Goal: Task Accomplishment & Management: Use online tool/utility

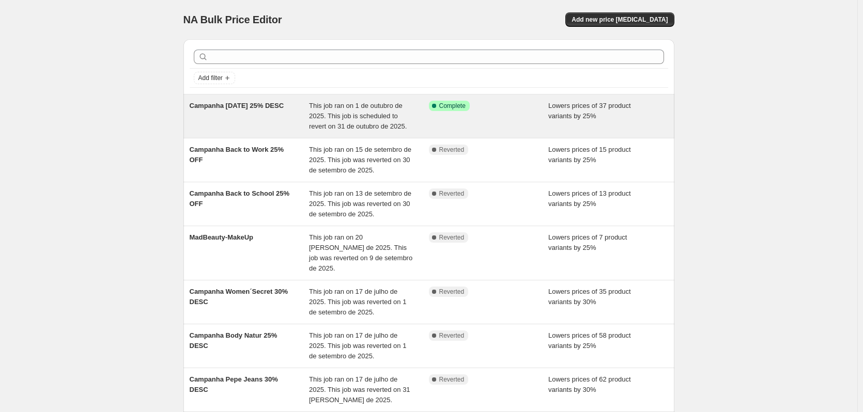
click at [315, 103] on span "This job ran on 1 de outubro de 2025. This job is scheduled to revert on 31 de …" at bounding box center [358, 116] width 98 height 28
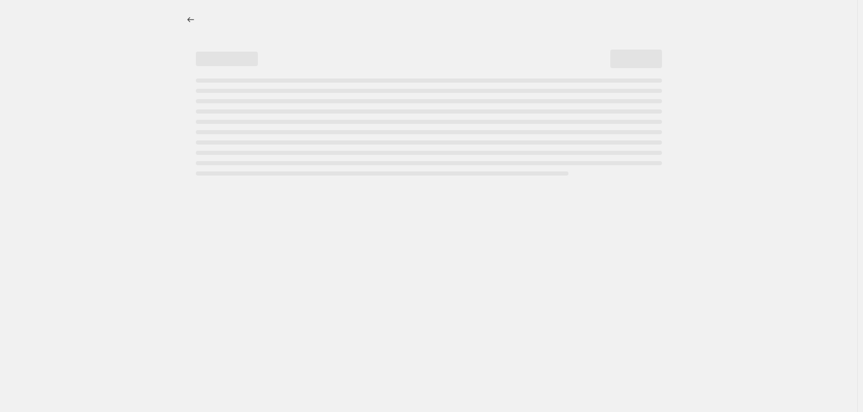
select select "percentage"
select select "collection"
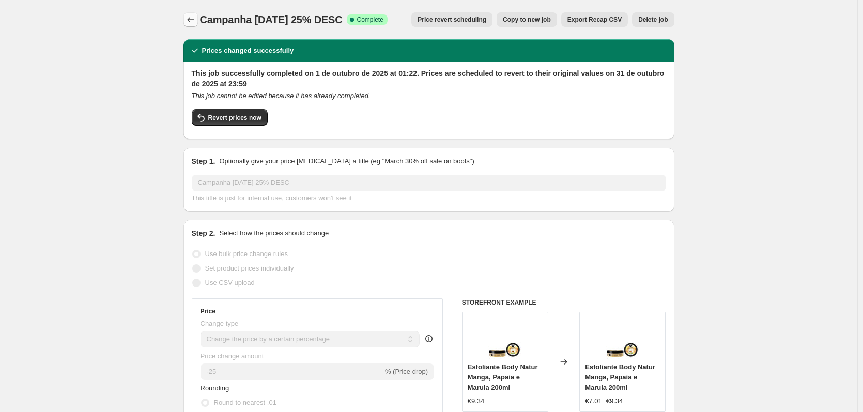
click at [191, 19] on icon "Price change jobs" at bounding box center [190, 19] width 7 height 5
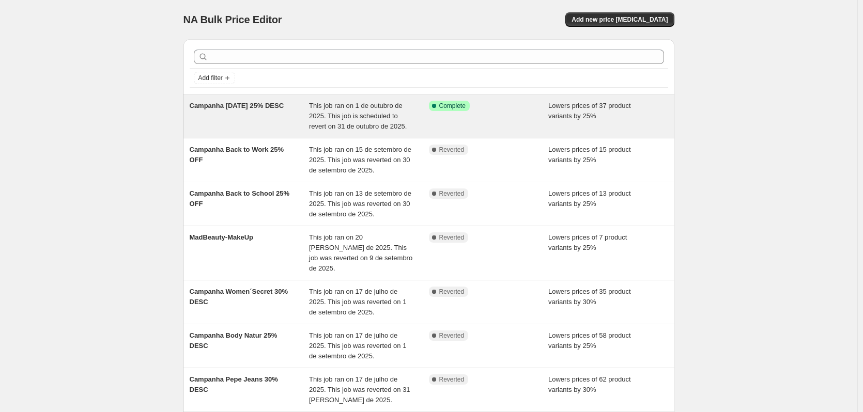
click at [247, 121] on div "Campanha [DATE] 25% DESC" at bounding box center [250, 116] width 120 height 31
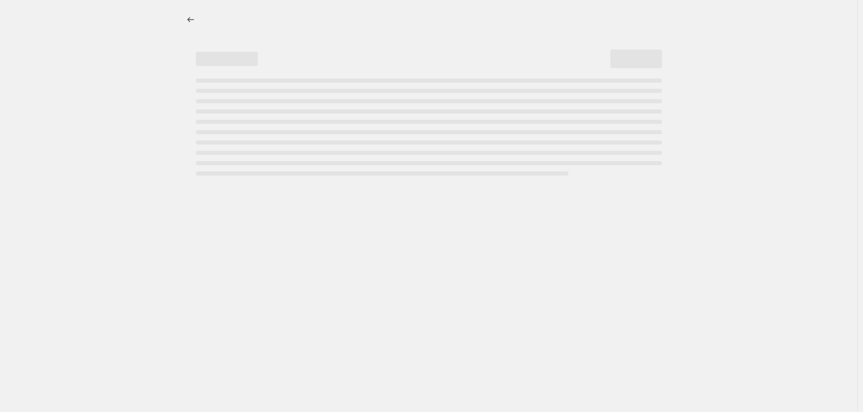
select select "percentage"
select select "collection"
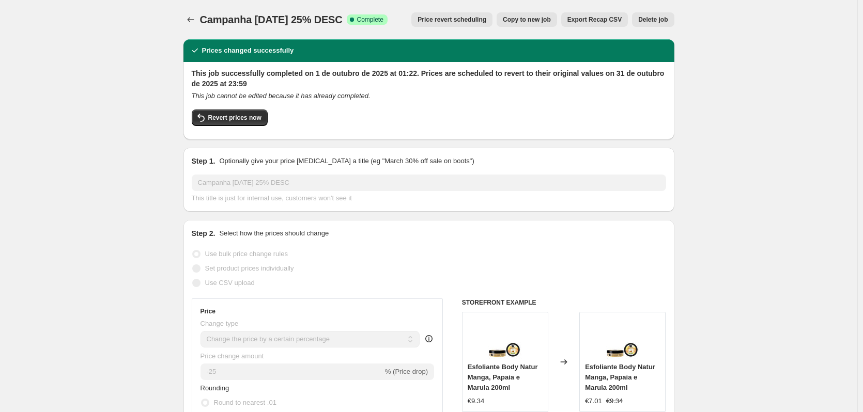
click at [542, 21] on span "Copy to new job" at bounding box center [527, 19] width 48 height 8
select select "percentage"
select select "collection"
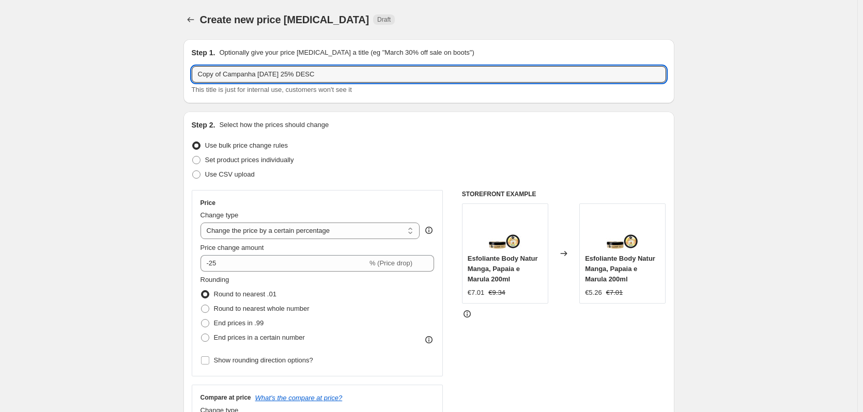
drag, startPoint x: 228, startPoint y: 73, endPoint x: 157, endPoint y: 71, distance: 71.3
click at [334, 68] on input "Campanha [DATE] 25% DESC" at bounding box center [429, 74] width 474 height 17
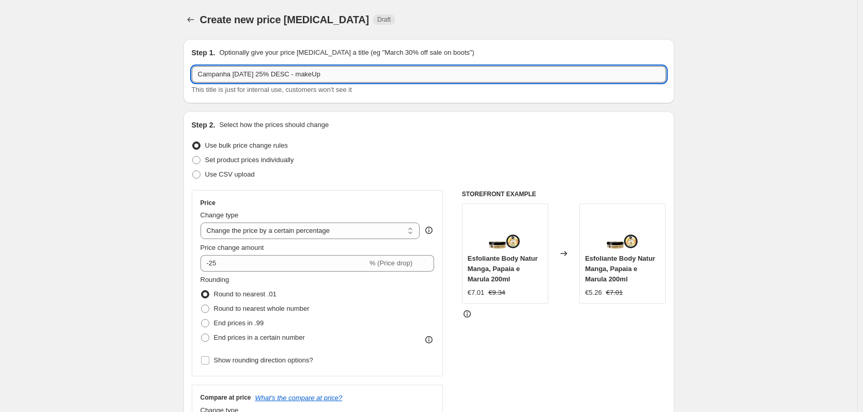
drag, startPoint x: 342, startPoint y: 74, endPoint x: 314, endPoint y: 80, distance: 29.1
click at [314, 80] on input "Campanha [DATE] 25% DESC - makeUp" at bounding box center [429, 74] width 474 height 17
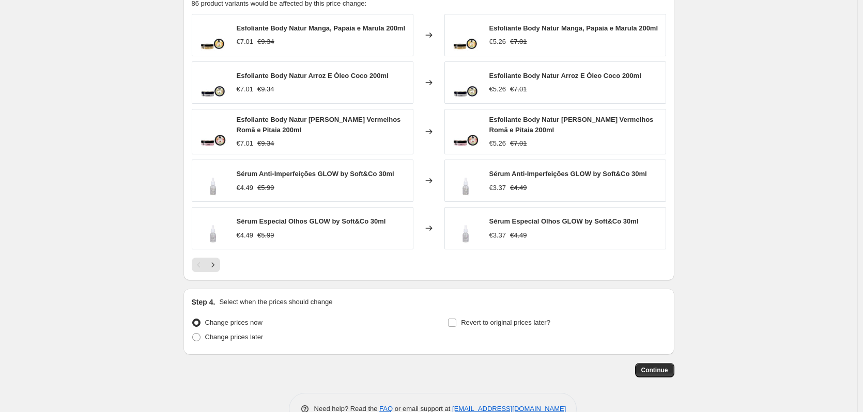
scroll to position [723, 0]
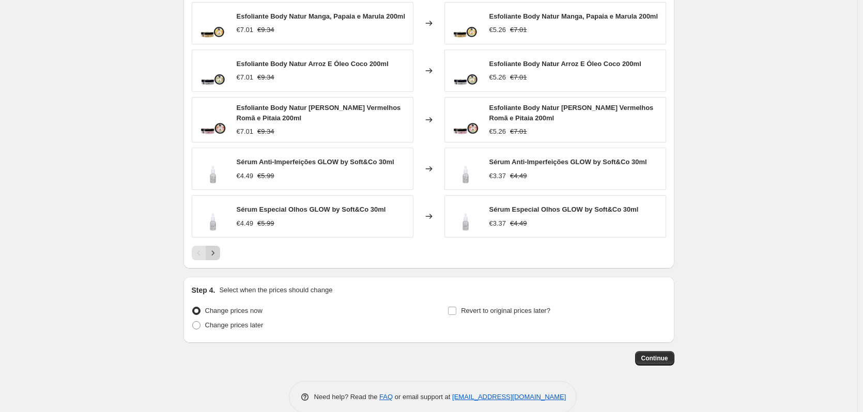
type input "Campanha [DATE] 25% DESC"
click at [210, 253] on icon "Next" at bounding box center [213, 253] width 10 height 10
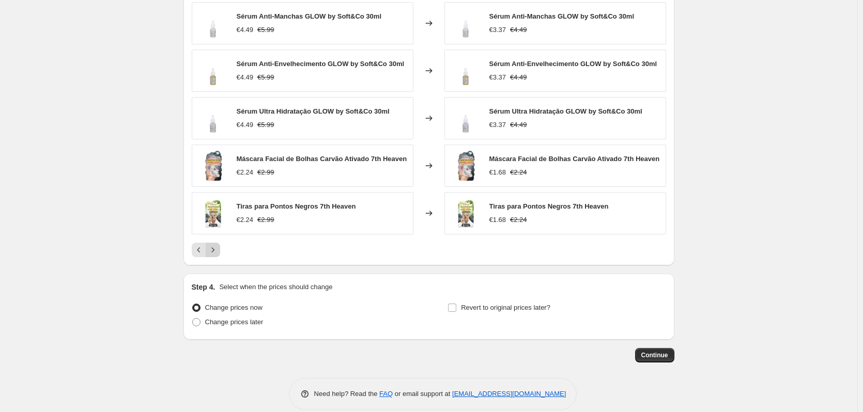
click at [218, 249] on icon "Next" at bounding box center [213, 250] width 10 height 10
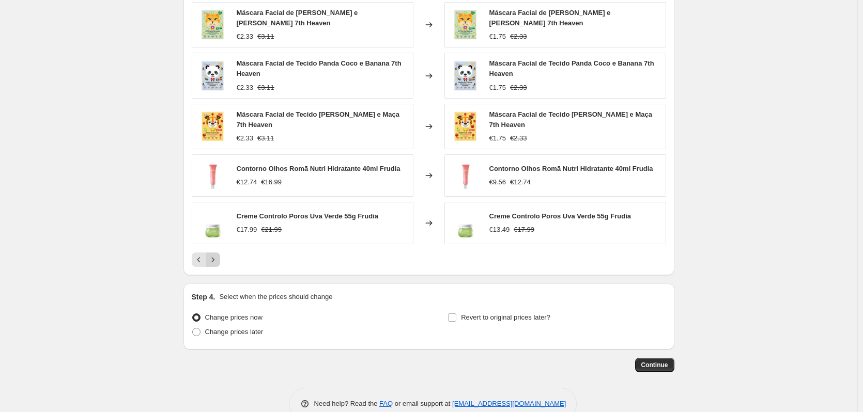
click at [217, 264] on icon "Next" at bounding box center [213, 260] width 10 height 10
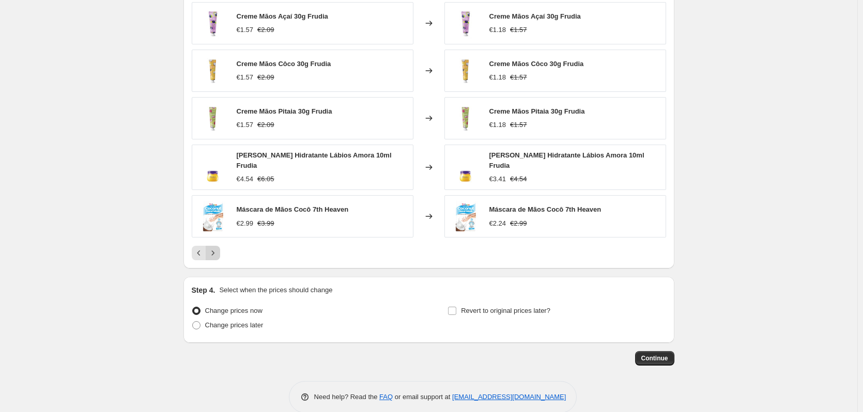
click at [217, 264] on div "PRICE CHANGE PREVIEW 86 product variants would be affected by this price change…" at bounding box center [428, 117] width 491 height 303
click at [214, 252] on icon "Next" at bounding box center [213, 253] width 10 height 10
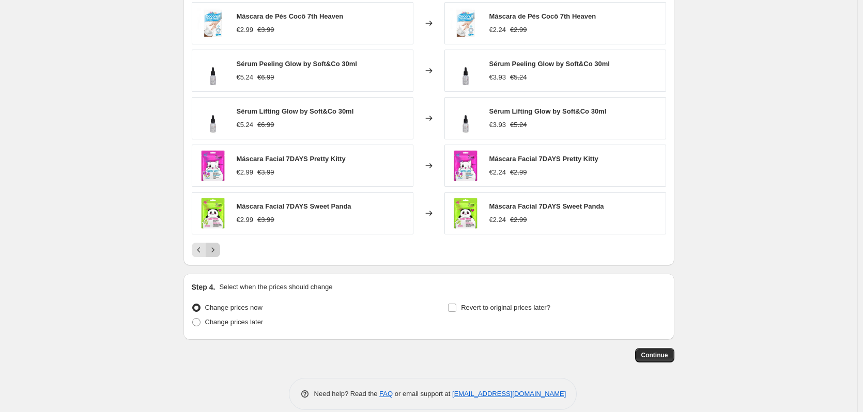
click at [214, 252] on icon "Next" at bounding box center [213, 250] width 10 height 10
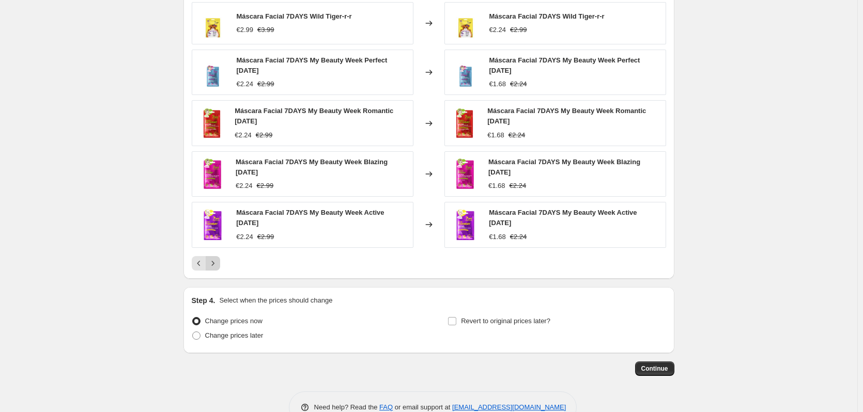
click at [214, 252] on div "Máscara Facial 7DAYS Wild Tiger-r-r €2.99 €3.99 Changed to Máscara Facial 7DAYS…" at bounding box center [429, 136] width 474 height 269
click at [213, 256] on button "Next" at bounding box center [213, 263] width 14 height 14
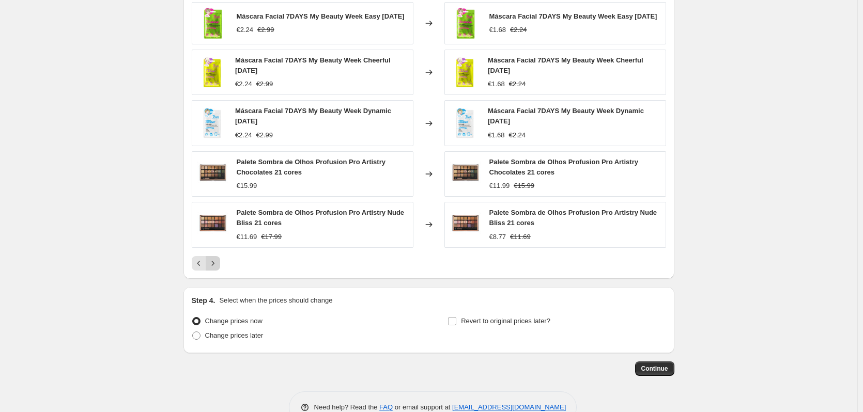
click at [218, 269] on icon "Next" at bounding box center [213, 263] width 10 height 10
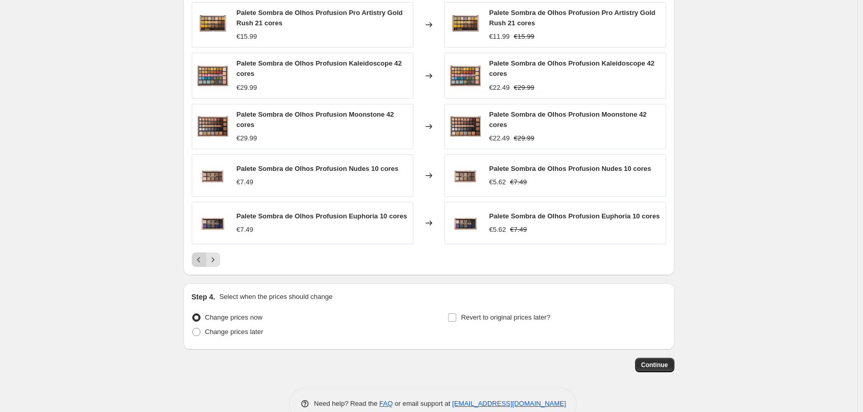
click at [203, 254] on button "Previous" at bounding box center [199, 260] width 14 height 14
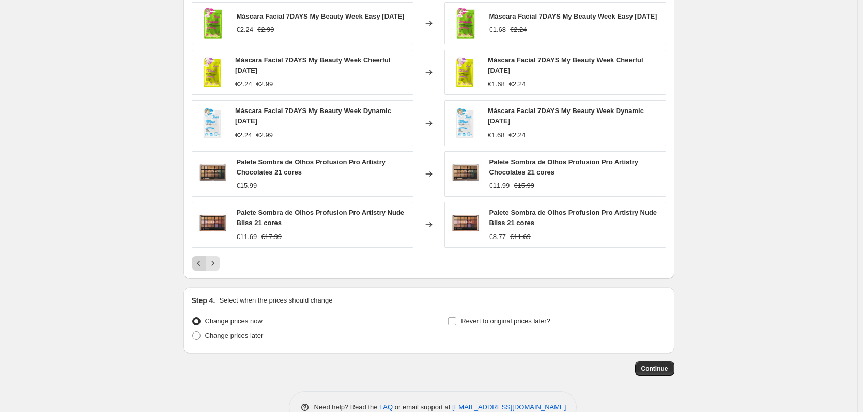
click at [199, 263] on icon "Previous" at bounding box center [199, 263] width 10 height 10
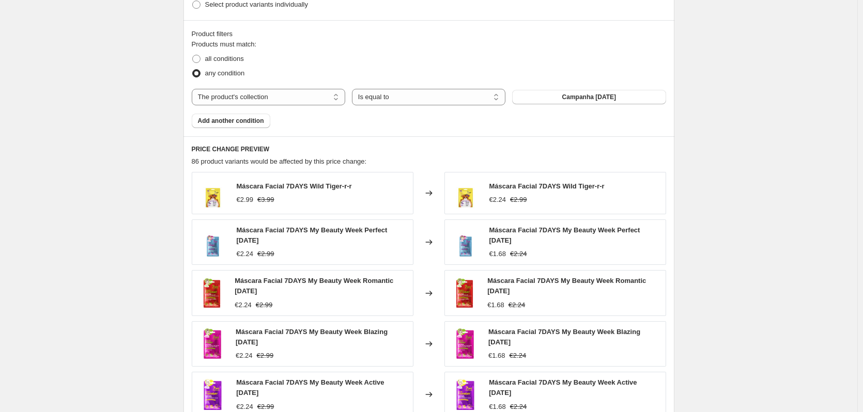
scroll to position [517, 0]
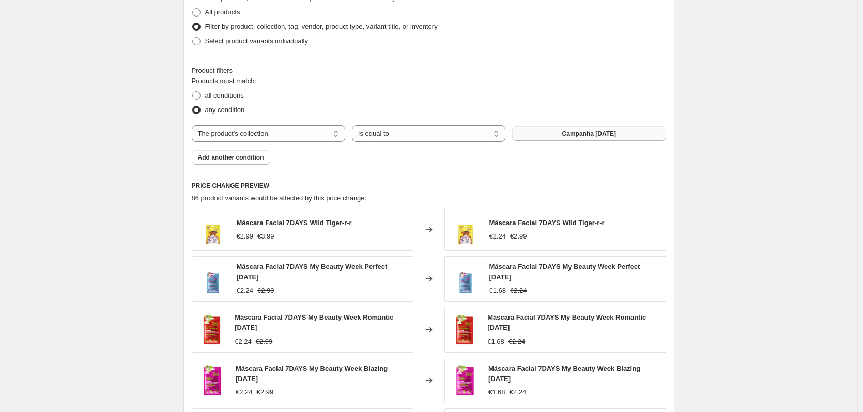
click at [588, 140] on button "Campanha [DATE]" at bounding box center [588, 134] width 153 height 14
click at [281, 130] on select "The product The product's collection The product's tag The product's vendor The…" at bounding box center [268, 134] width 153 height 17
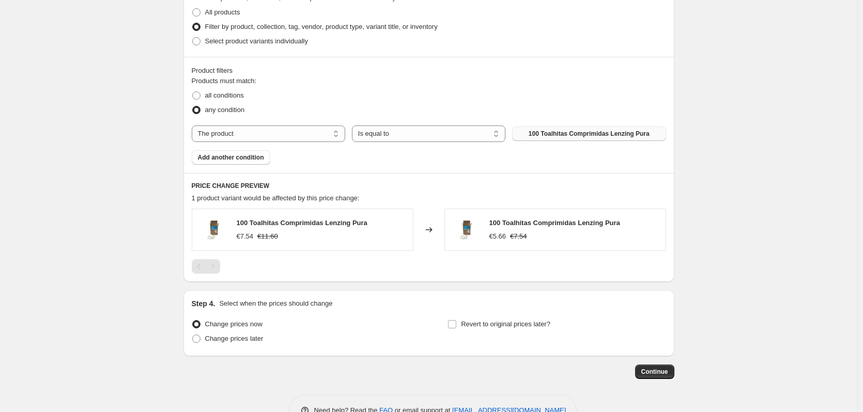
click at [573, 134] on span "100 Toalhitas Comprimidas Lenzing Pura" at bounding box center [588, 134] width 121 height 8
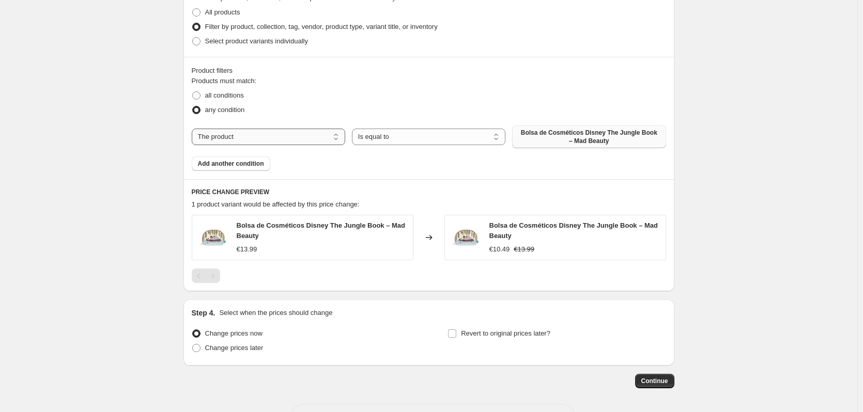
click at [274, 140] on select "The product The product's collection The product's tag The product's vendor The…" at bounding box center [268, 137] width 153 height 17
select select "collection"
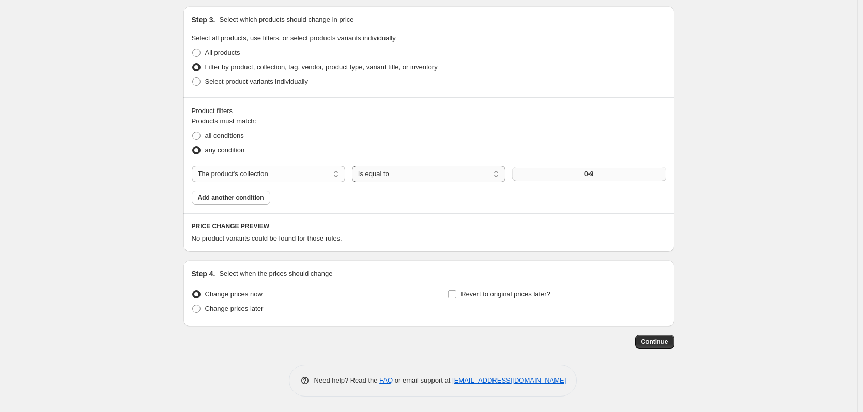
scroll to position [477, 0]
click at [616, 162] on div "Products must match: all conditions any condition The product The product's col…" at bounding box center [429, 160] width 474 height 89
click at [607, 171] on button "0-9" at bounding box center [588, 174] width 153 height 14
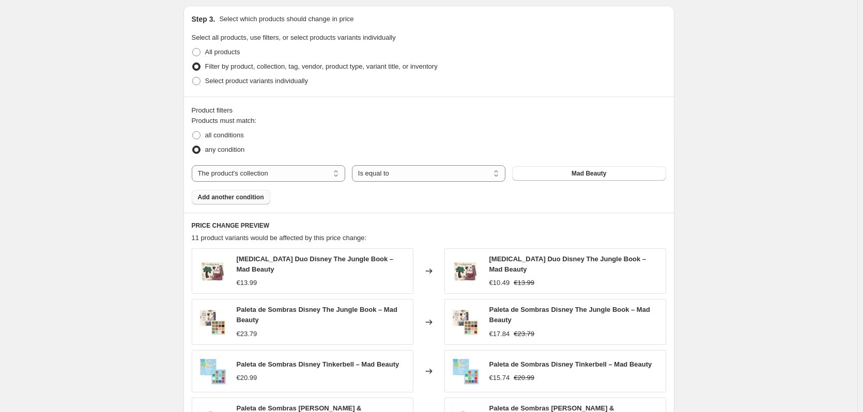
click at [238, 197] on span "Add another condition" at bounding box center [231, 197] width 66 height 8
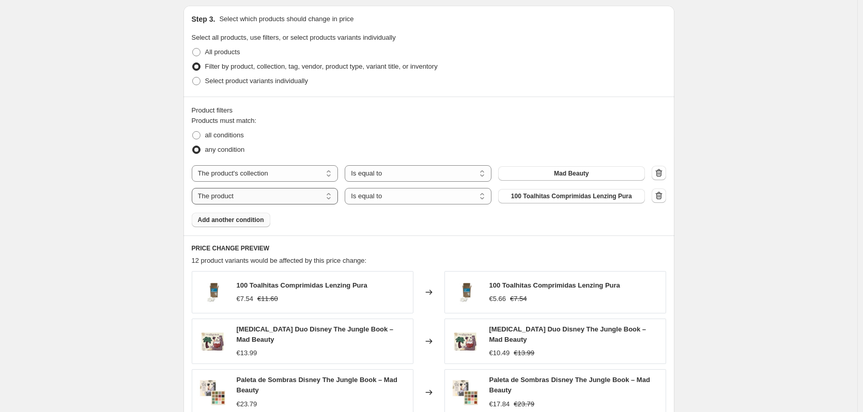
click at [271, 198] on select "The product The product's collection The product's tag The product's vendor The…" at bounding box center [265, 196] width 147 height 17
select select "collection"
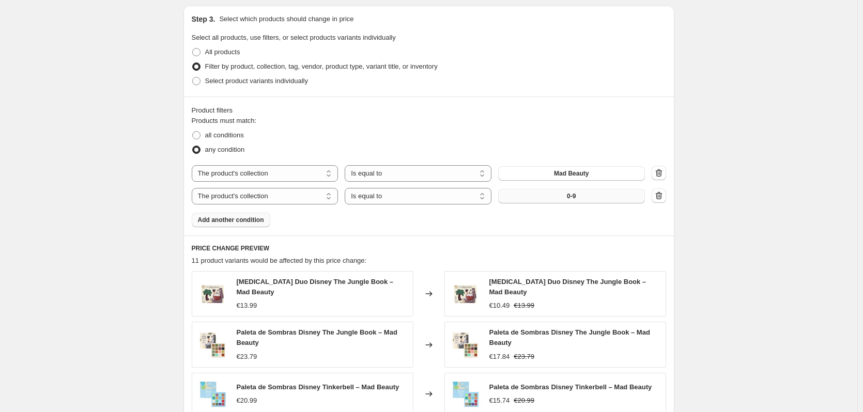
click at [601, 199] on button "0-9" at bounding box center [571, 196] width 147 height 14
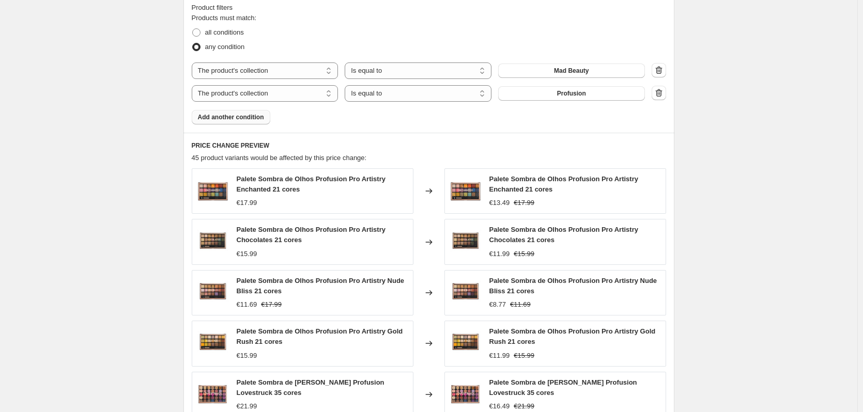
scroll to position [580, 0]
click at [260, 101] on select "The product The product's collection The product's tag The product's vendor The…" at bounding box center [265, 93] width 147 height 17
click at [398, 97] on select "Is equal to Is not equal to" at bounding box center [418, 93] width 147 height 17
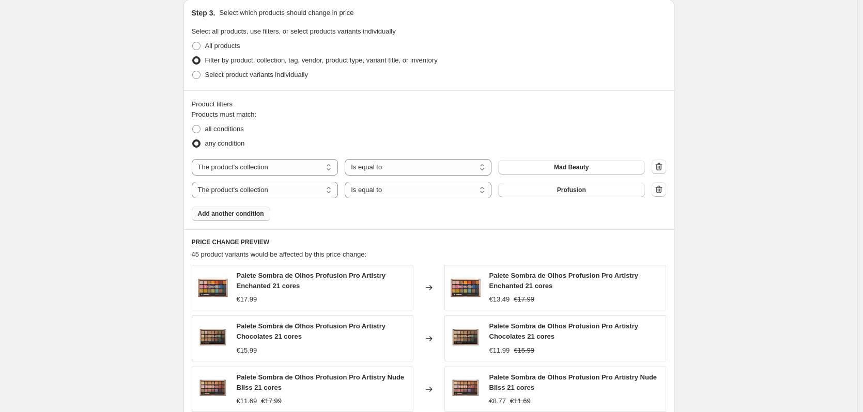
scroll to position [477, 0]
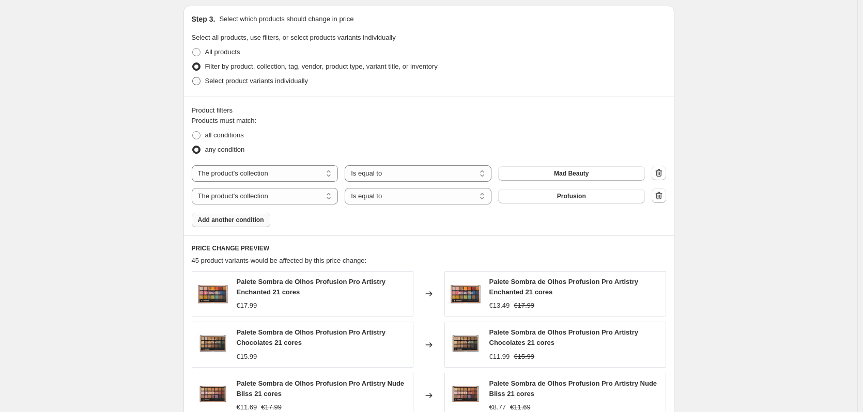
click at [294, 85] on span "Select product variants individually" at bounding box center [256, 81] width 103 height 8
click at [193, 77] on input "Select product variants individually" at bounding box center [192, 77] width 1 height 1
radio input "true"
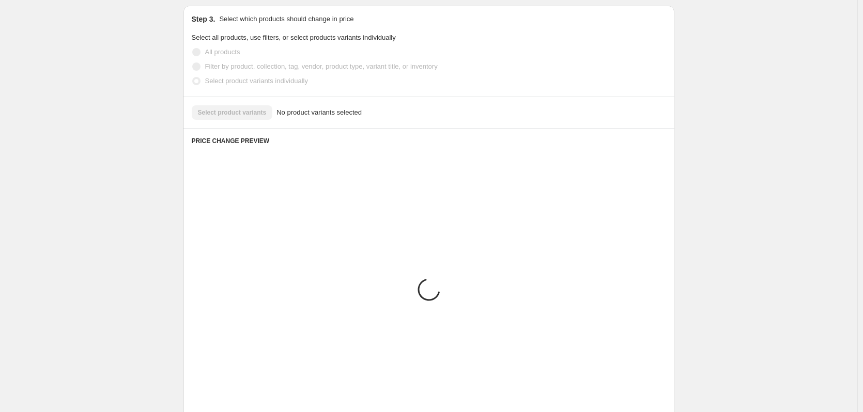
scroll to position [392, 0]
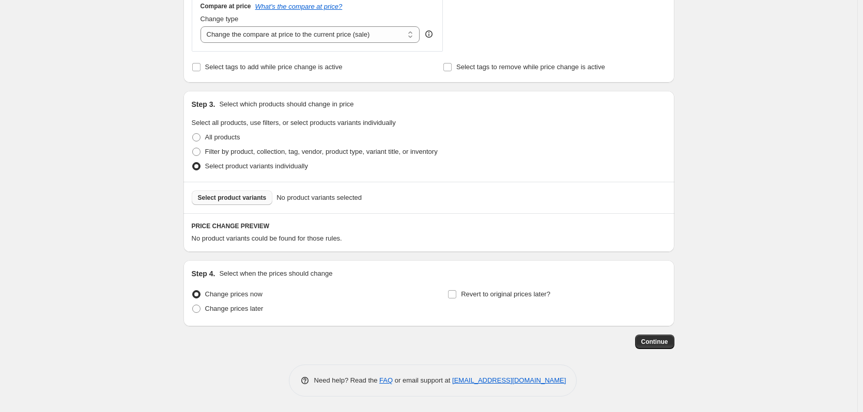
click at [220, 200] on span "Select product variants" at bounding box center [232, 198] width 69 height 8
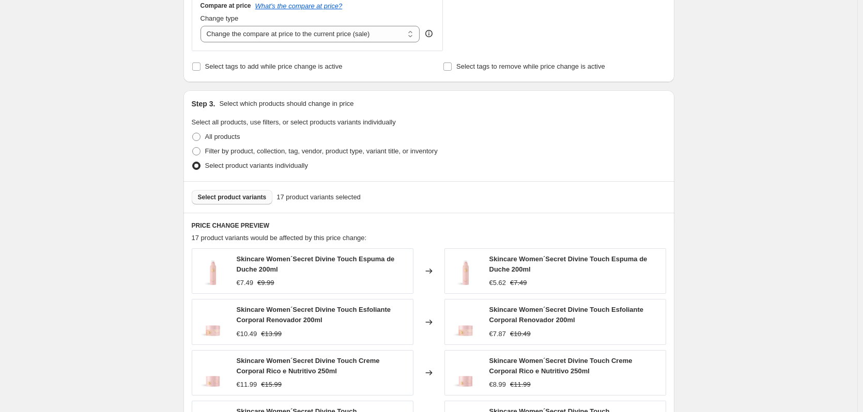
click at [234, 195] on span "Select product variants" at bounding box center [232, 197] width 69 height 8
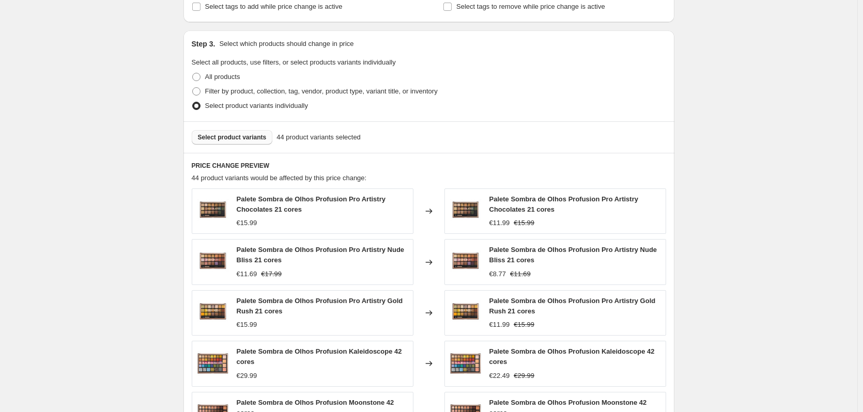
scroll to position [669, 0]
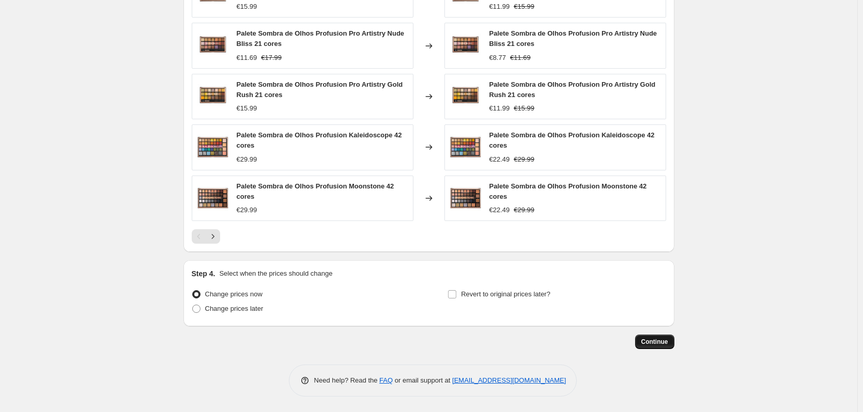
click at [652, 342] on span "Continue" at bounding box center [654, 342] width 27 height 8
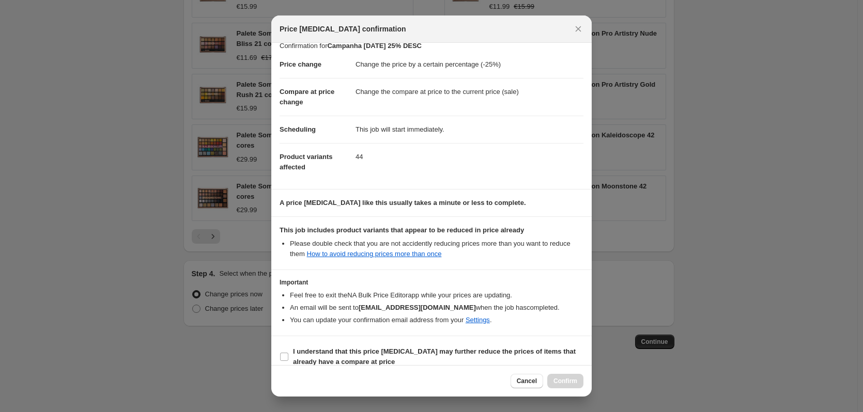
scroll to position [23, 0]
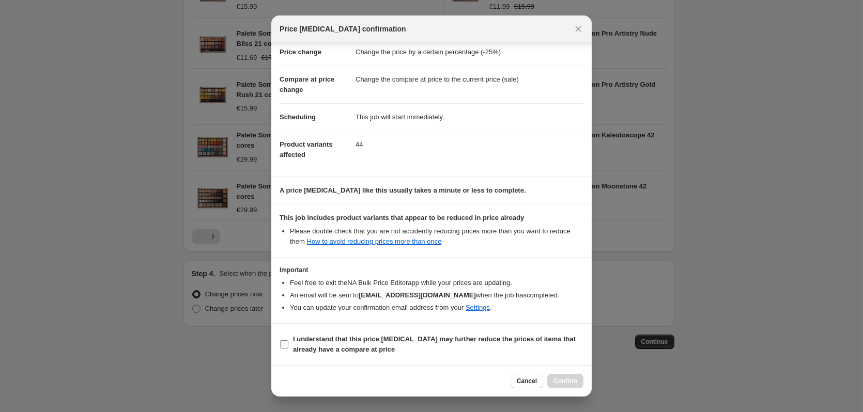
click at [298, 345] on b "I understand that this price [MEDICAL_DATA] may further reduce the prices of it…" at bounding box center [434, 344] width 283 height 18
click at [288, 345] on input "I understand that this price [MEDICAL_DATA] may further reduce the prices of it…" at bounding box center [284, 344] width 8 height 8
checkbox input "true"
click at [528, 378] on span "Cancel" at bounding box center [527, 381] width 20 height 8
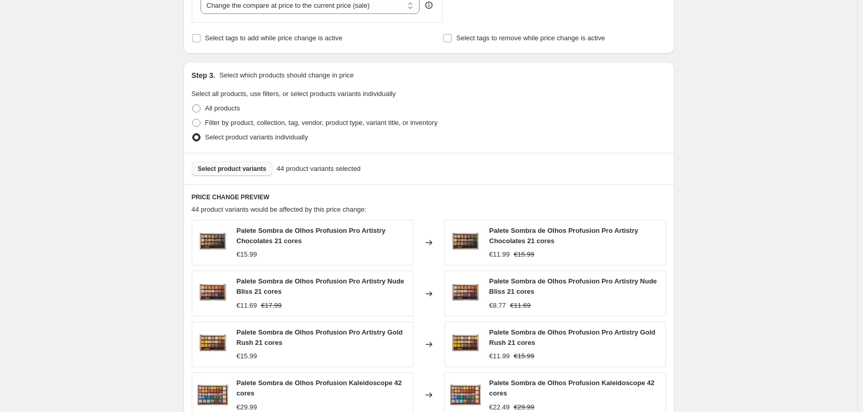
scroll to position [411, 0]
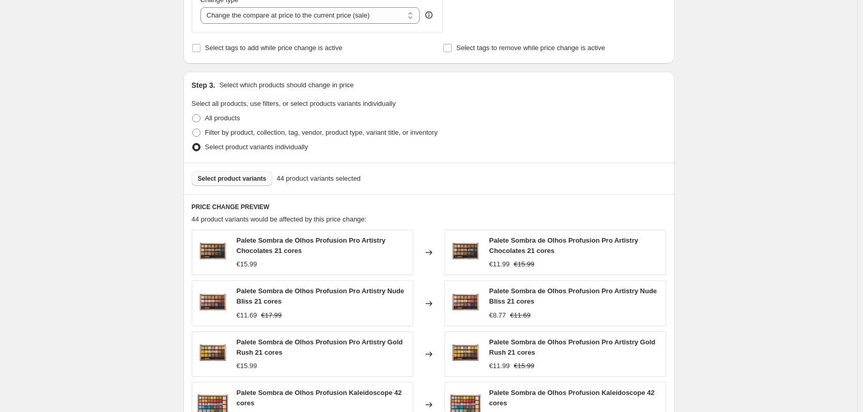
click at [241, 179] on span "Select product variants" at bounding box center [232, 179] width 69 height 8
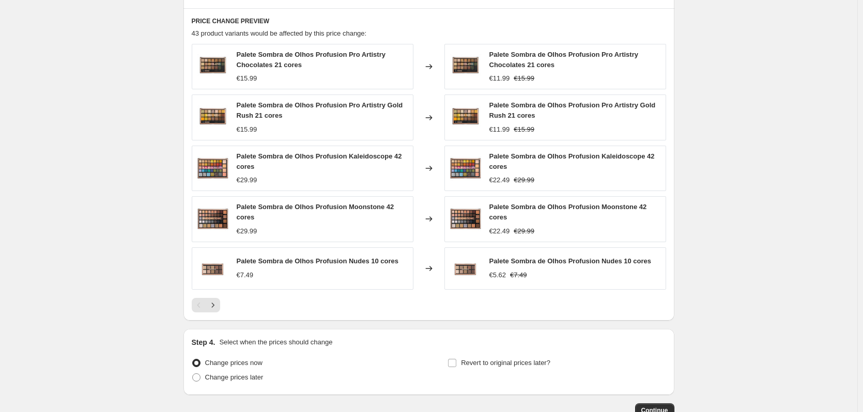
scroll to position [666, 0]
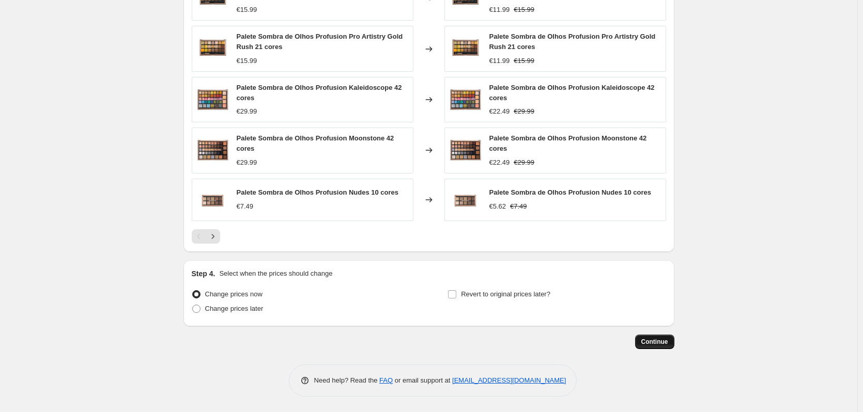
click at [651, 341] on span "Continue" at bounding box center [654, 342] width 27 height 8
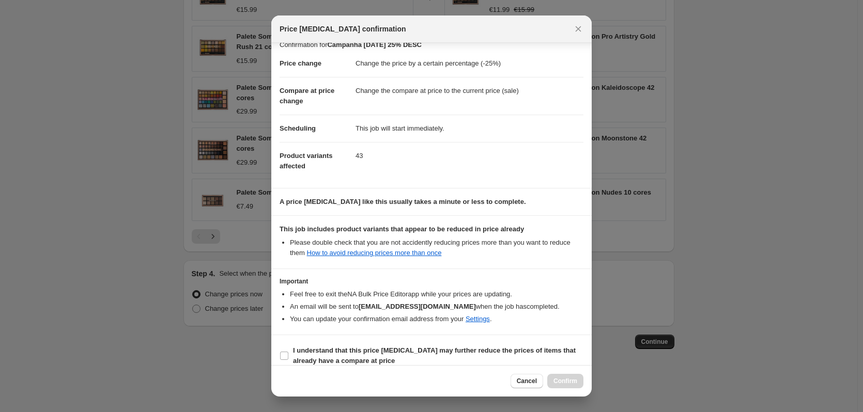
scroll to position [23, 0]
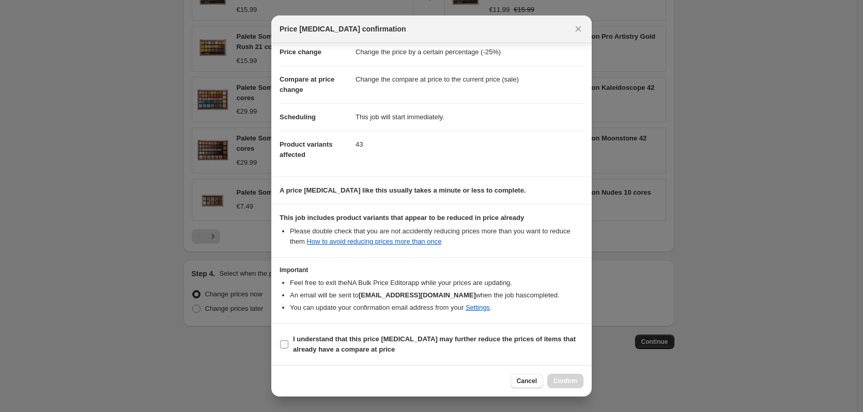
click at [344, 348] on b "I understand that this price [MEDICAL_DATA] may further reduce the prices of it…" at bounding box center [434, 344] width 283 height 18
click at [288, 348] on input "I understand that this price [MEDICAL_DATA] may further reduce the prices of it…" at bounding box center [284, 344] width 8 height 8
checkbox input "true"
click at [523, 382] on span "Cancel" at bounding box center [527, 381] width 20 height 8
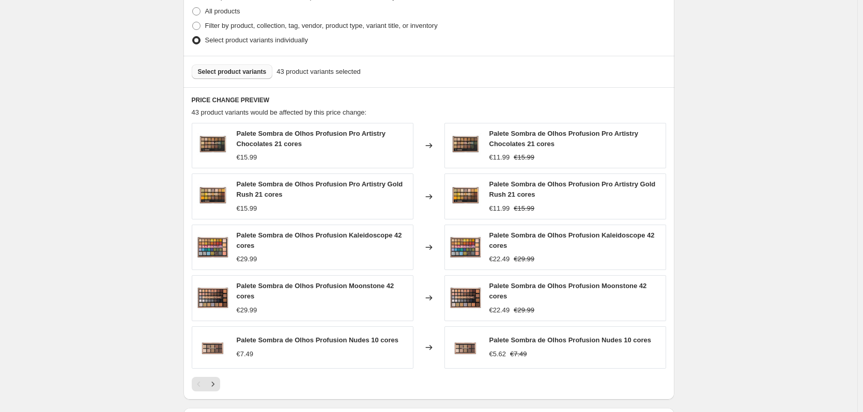
scroll to position [511, 0]
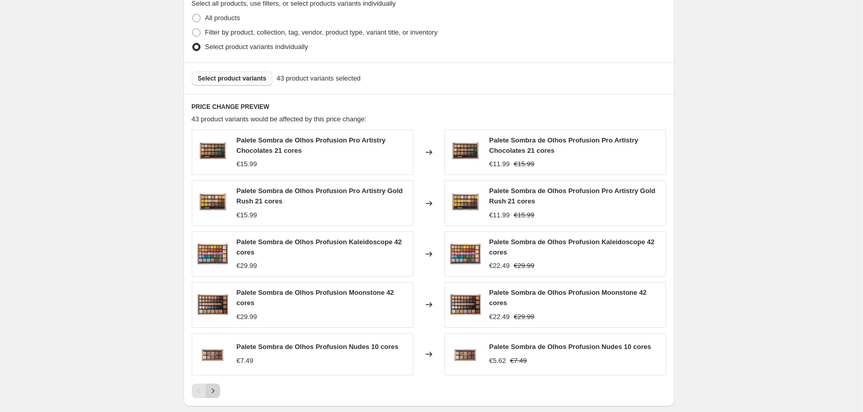
click at [209, 393] on button "Next" at bounding box center [213, 391] width 14 height 14
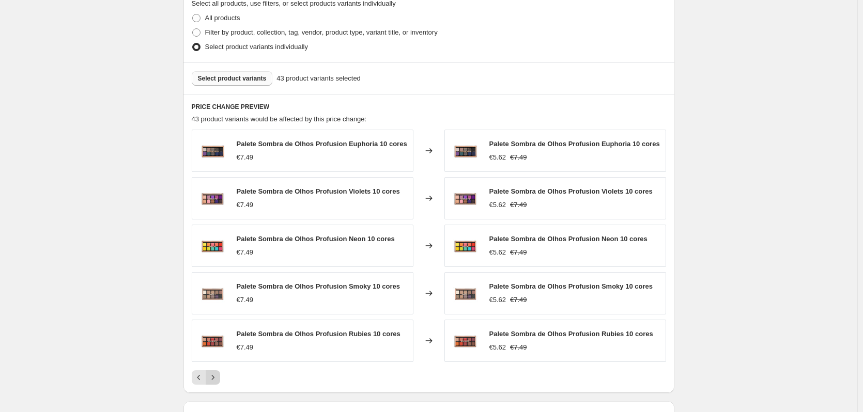
click at [217, 377] on icon "Next" at bounding box center [213, 377] width 10 height 10
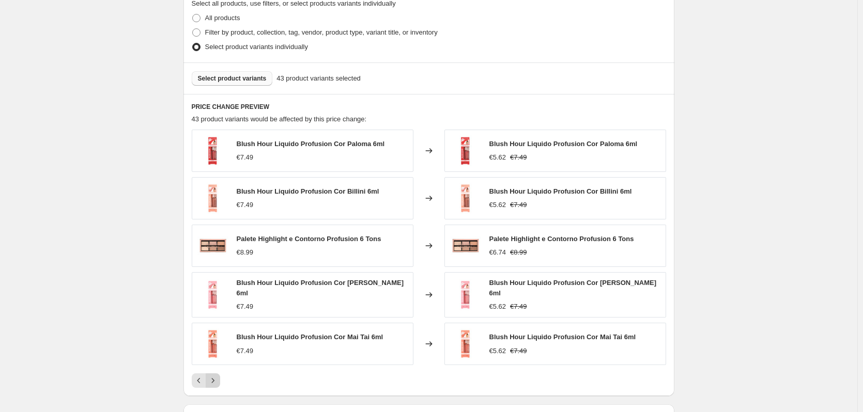
click at [217, 377] on icon "Next" at bounding box center [213, 380] width 10 height 10
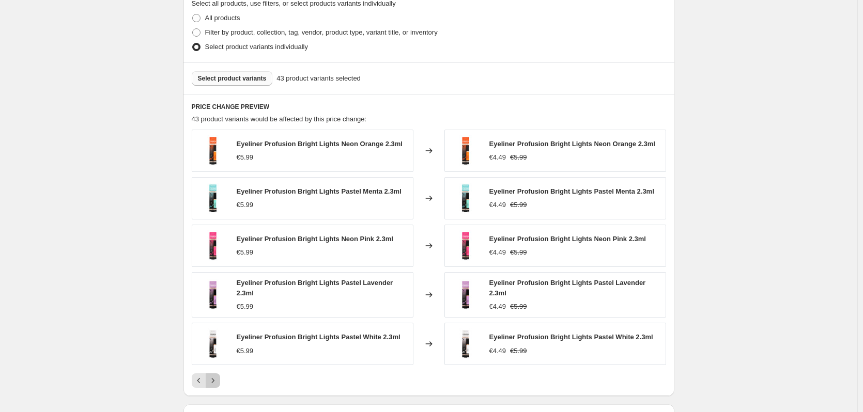
click at [217, 377] on icon "Next" at bounding box center [213, 380] width 10 height 10
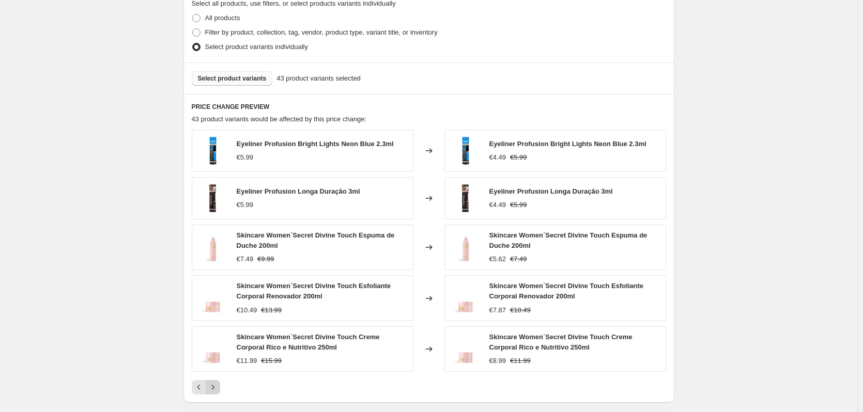
click at [214, 387] on icon "Next" at bounding box center [213, 387] width 10 height 10
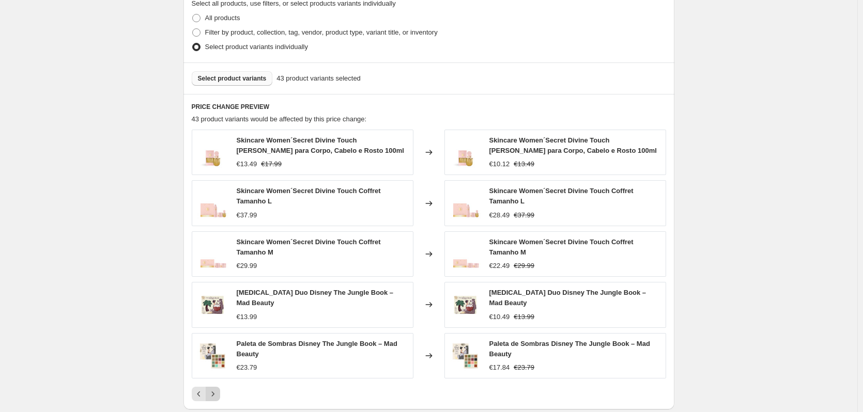
click at [216, 390] on icon "Next" at bounding box center [213, 394] width 10 height 10
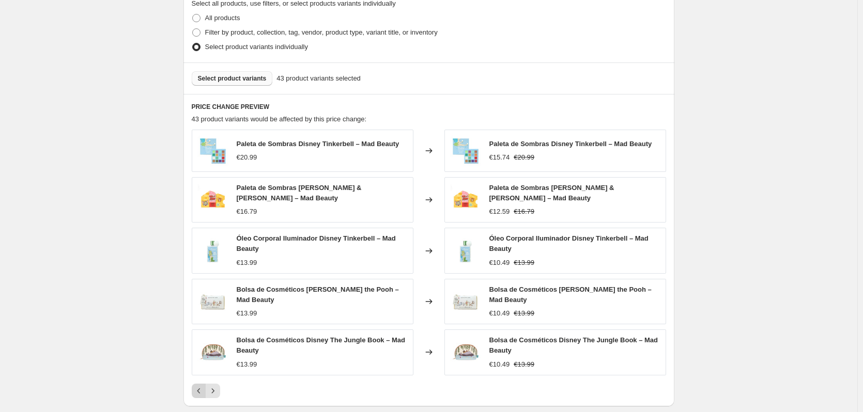
click at [198, 391] on icon "Previous" at bounding box center [199, 391] width 10 height 10
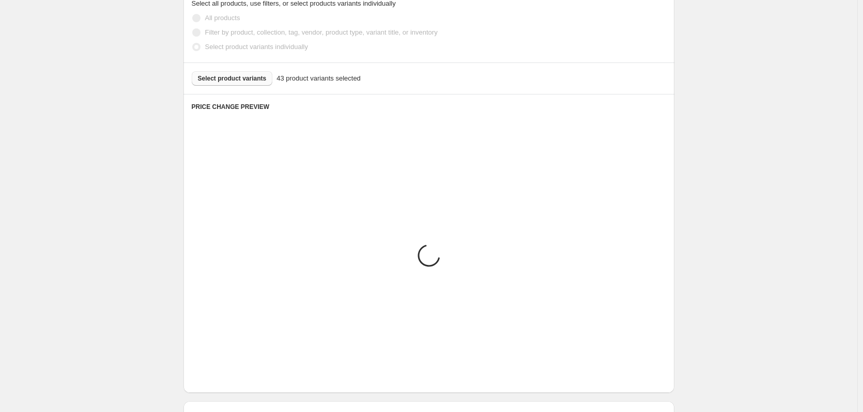
click at [198, 390] on div "PRICE CHANGE PREVIEW Placeholder Loading product variants... Loading... Placeho…" at bounding box center [428, 243] width 491 height 299
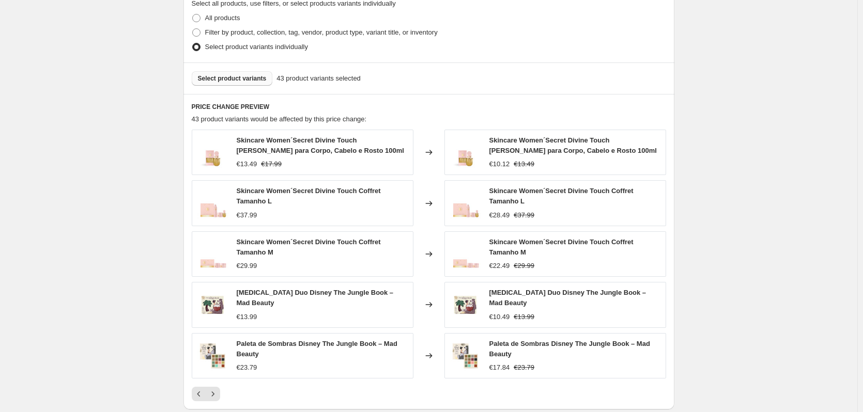
click at [198, 390] on icon "Previous" at bounding box center [199, 394] width 10 height 10
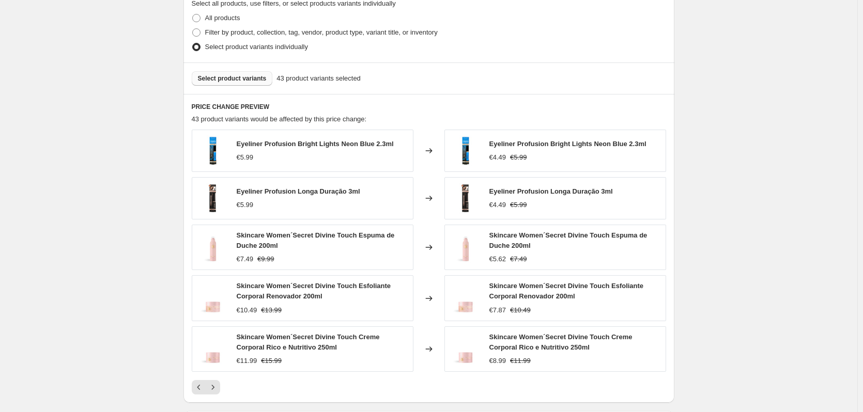
click at [239, 78] on span "Select product variants" at bounding box center [232, 78] width 69 height 8
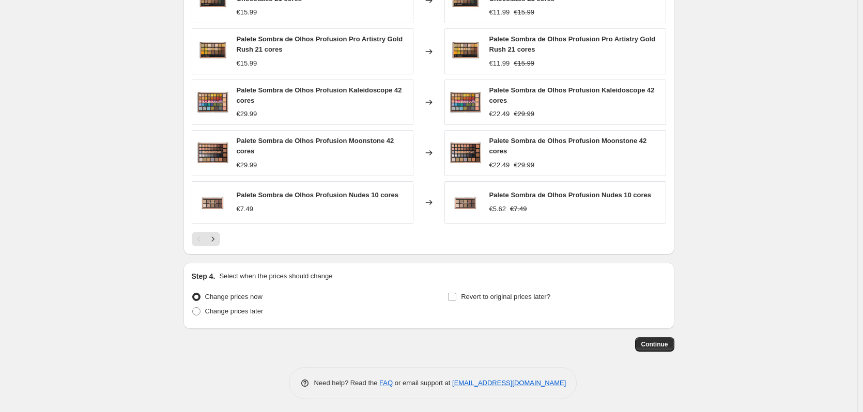
scroll to position [666, 0]
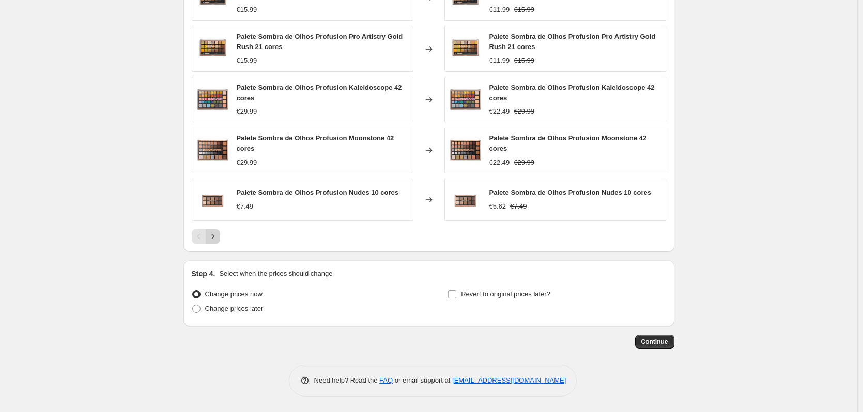
click at [215, 237] on icon "Next" at bounding box center [213, 236] width 10 height 10
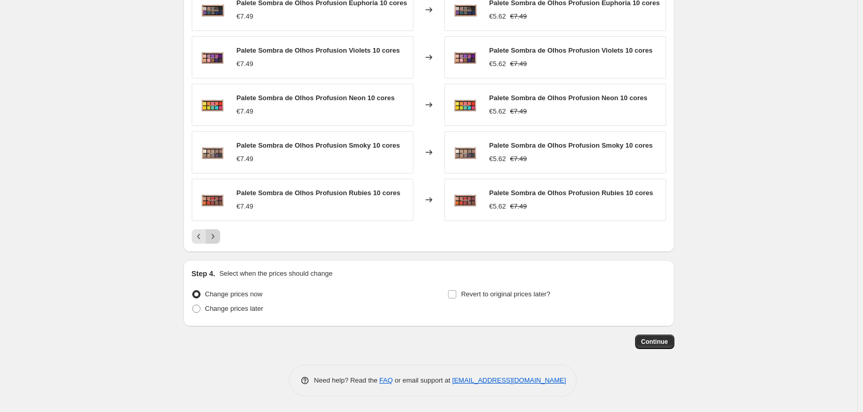
click at [220, 236] on button "Next" at bounding box center [213, 236] width 14 height 14
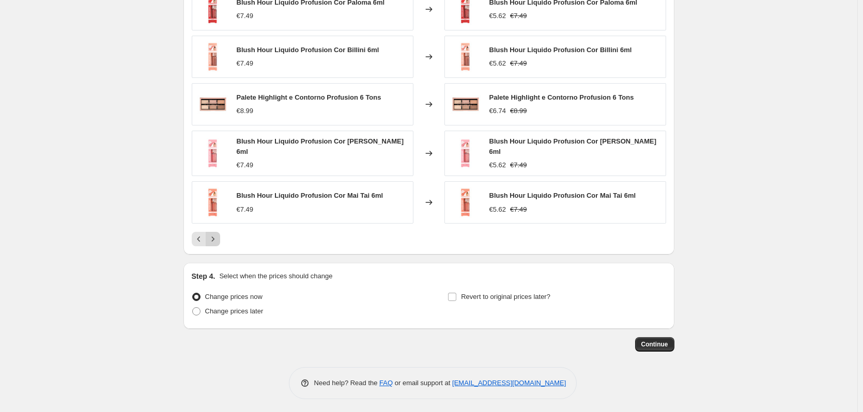
click at [220, 236] on button "Next" at bounding box center [213, 239] width 14 height 14
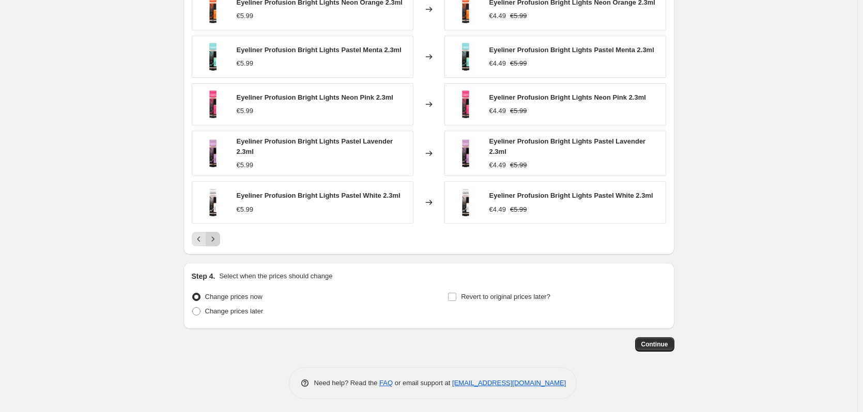
click at [220, 236] on button "Next" at bounding box center [213, 239] width 14 height 14
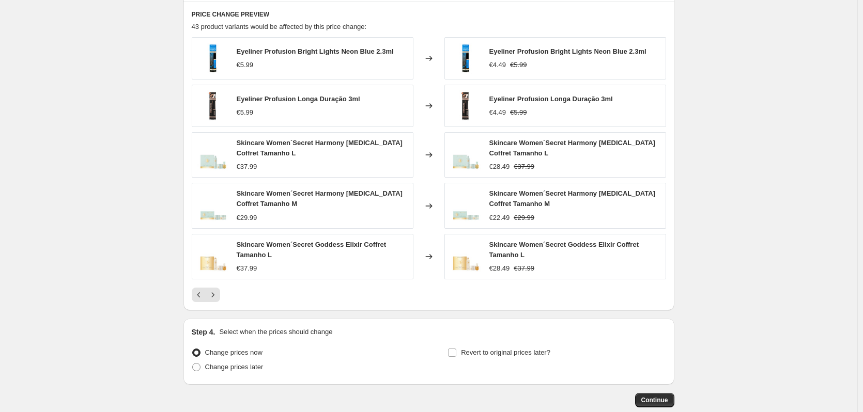
scroll to position [601, 0]
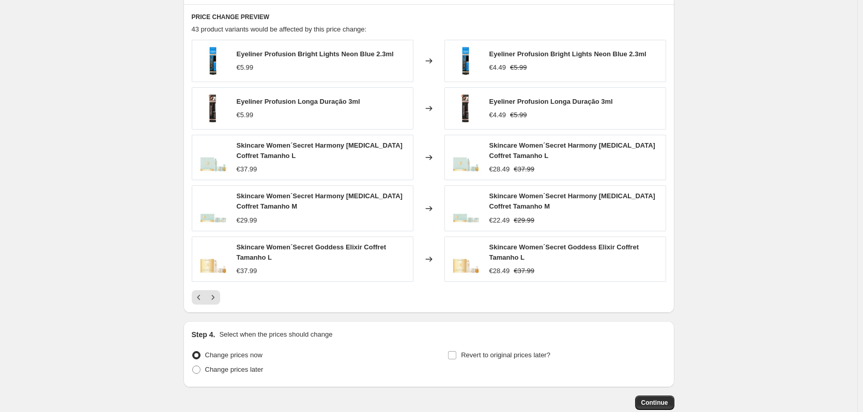
click at [218, 305] on button "Next" at bounding box center [213, 297] width 14 height 14
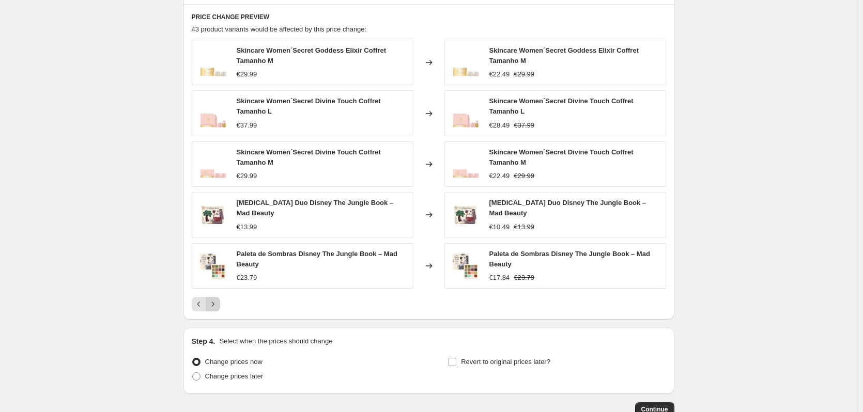
click at [216, 297] on button "Next" at bounding box center [213, 304] width 14 height 14
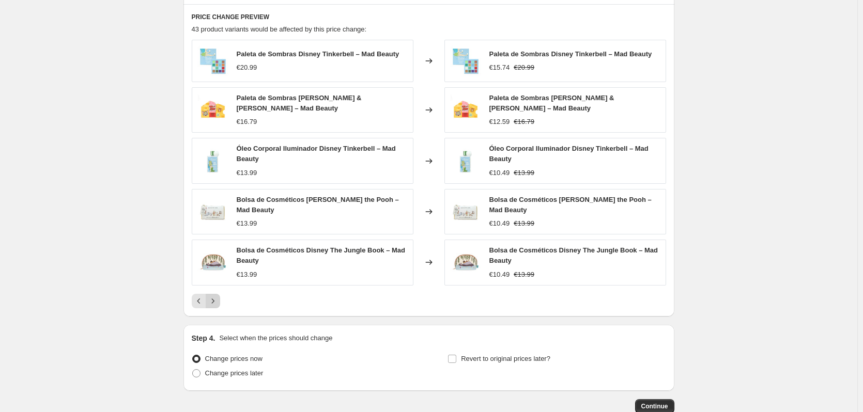
click at [216, 296] on icon "Next" at bounding box center [213, 301] width 10 height 10
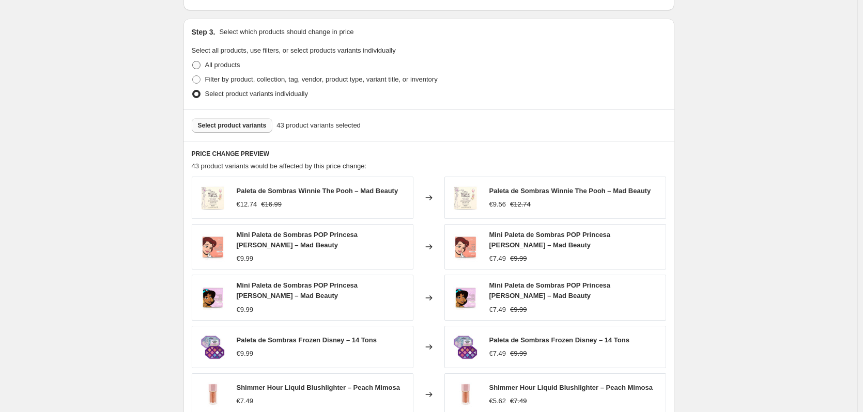
scroll to position [446, 0]
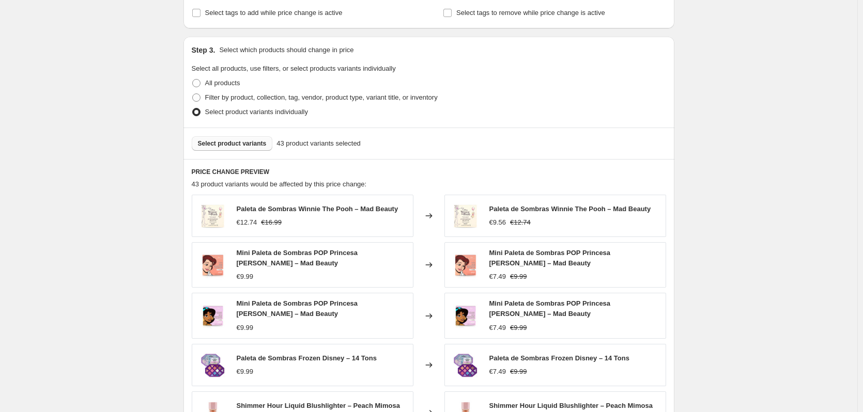
click at [234, 149] on button "Select product variants" at bounding box center [232, 143] width 81 height 14
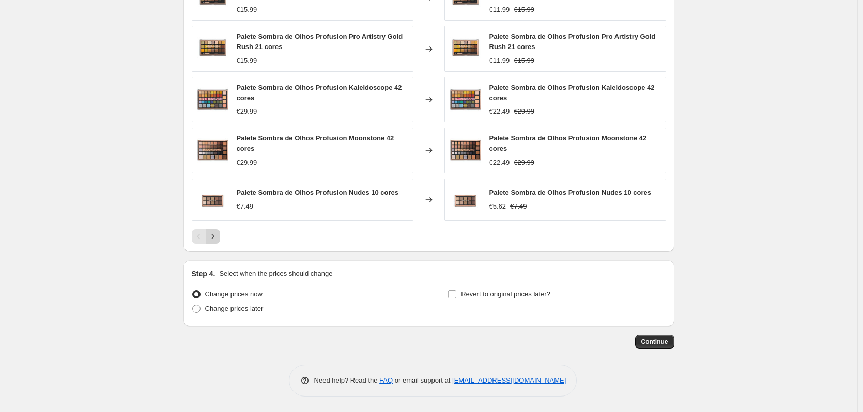
click at [211, 239] on icon "Next" at bounding box center [213, 236] width 10 height 10
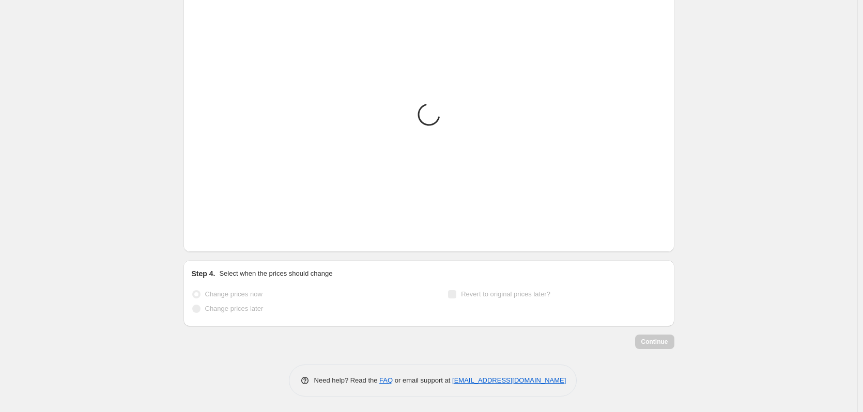
scroll to position [652, 0]
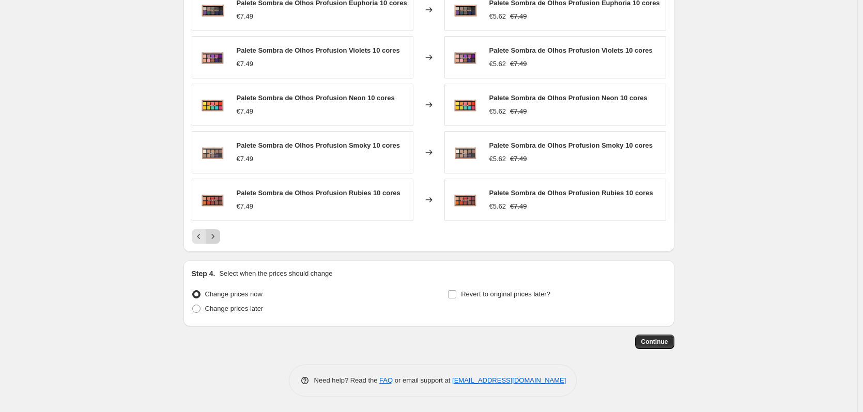
click at [215, 240] on icon "Next" at bounding box center [213, 236] width 10 height 10
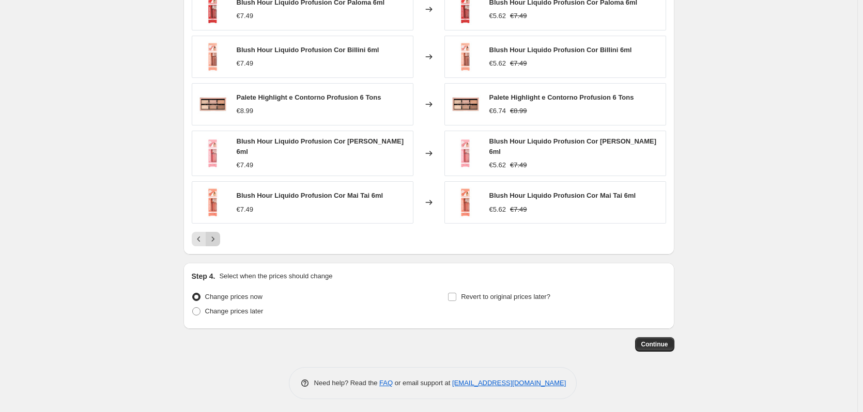
click at [215, 240] on icon "Next" at bounding box center [213, 239] width 10 height 10
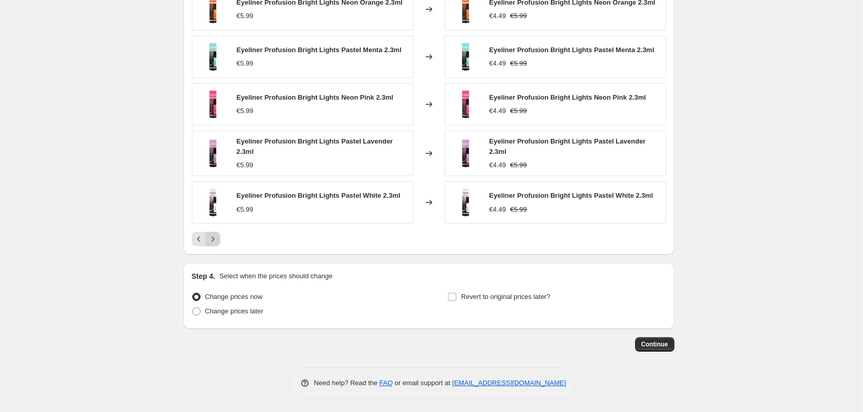
click at [215, 240] on icon "Next" at bounding box center [213, 239] width 10 height 10
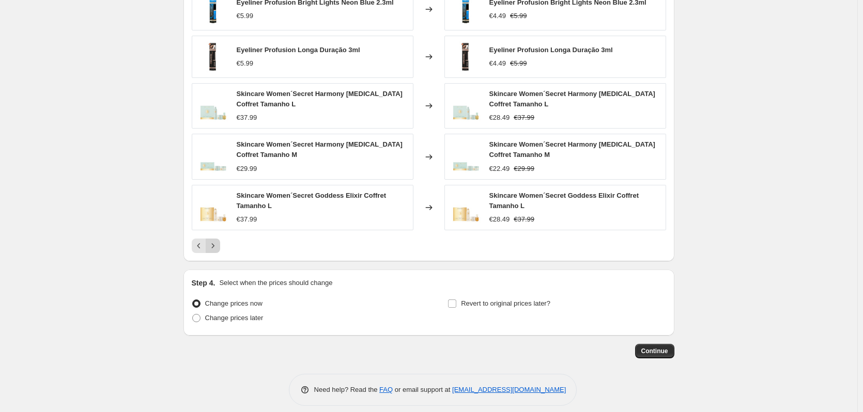
click at [215, 240] on button "Next" at bounding box center [213, 246] width 14 height 14
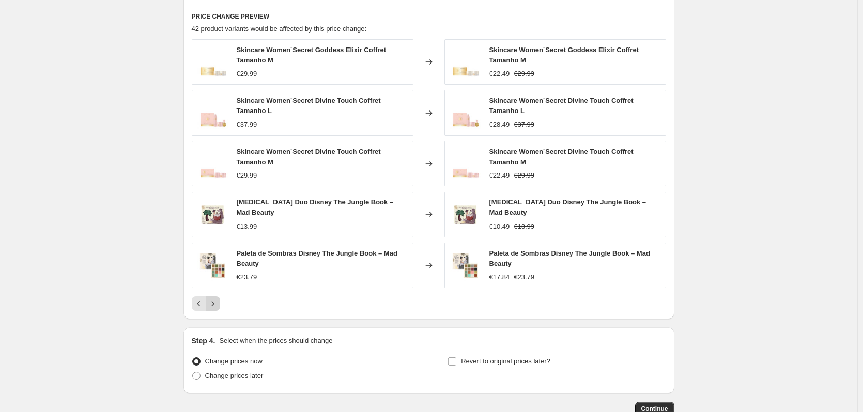
scroll to position [601, 0]
click at [217, 307] on button "Next" at bounding box center [213, 304] width 14 height 14
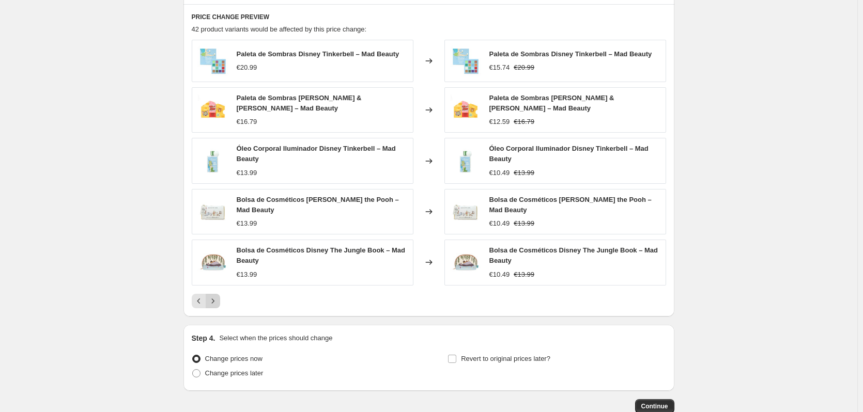
click at [218, 304] on button "Next" at bounding box center [213, 301] width 14 height 14
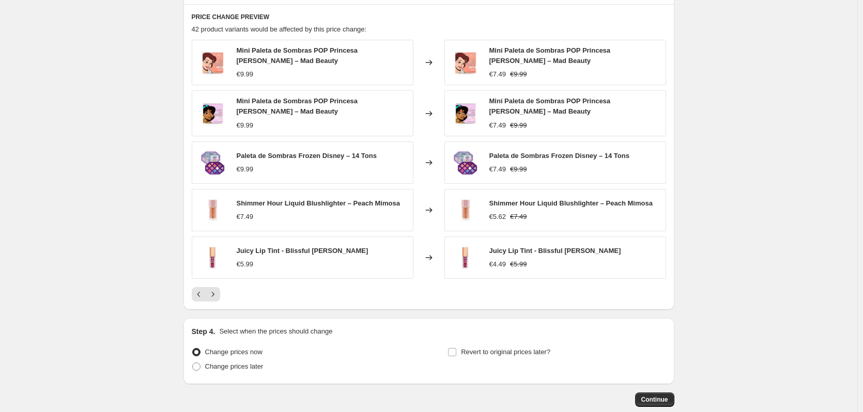
scroll to position [549, 0]
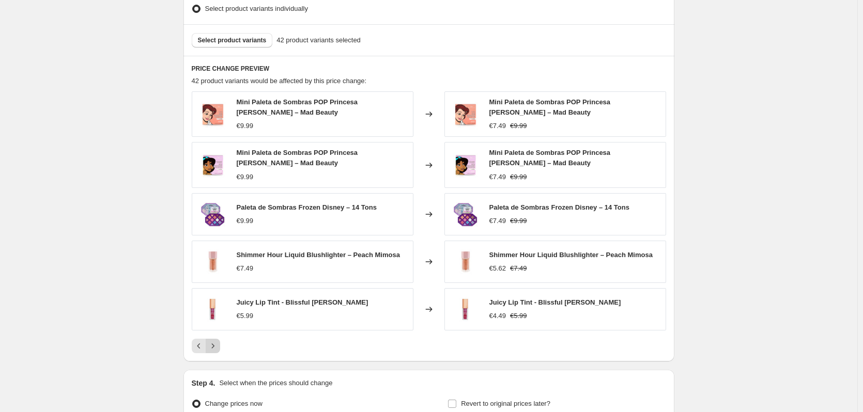
click at [217, 343] on icon "Next" at bounding box center [213, 346] width 10 height 10
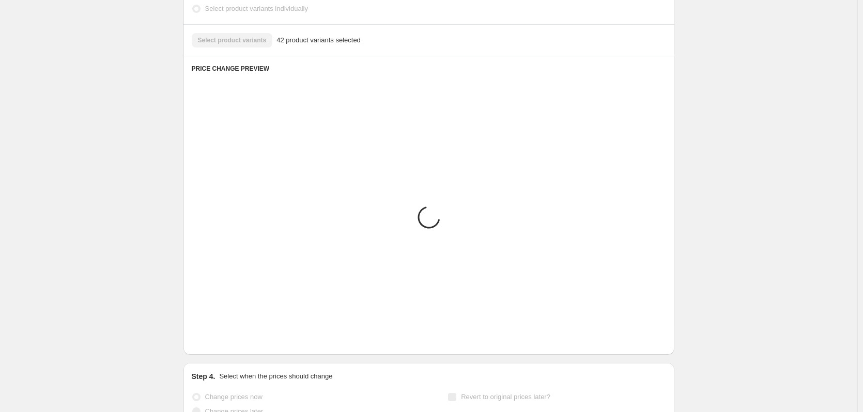
scroll to position [510, 0]
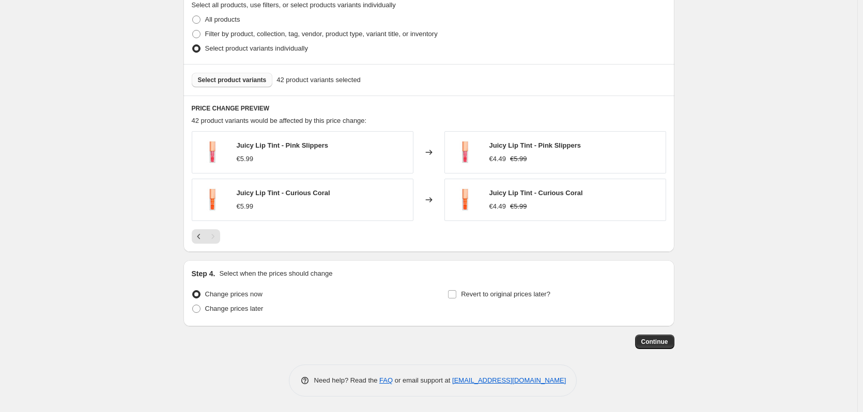
click at [260, 80] on span "Select product variants" at bounding box center [232, 80] width 69 height 8
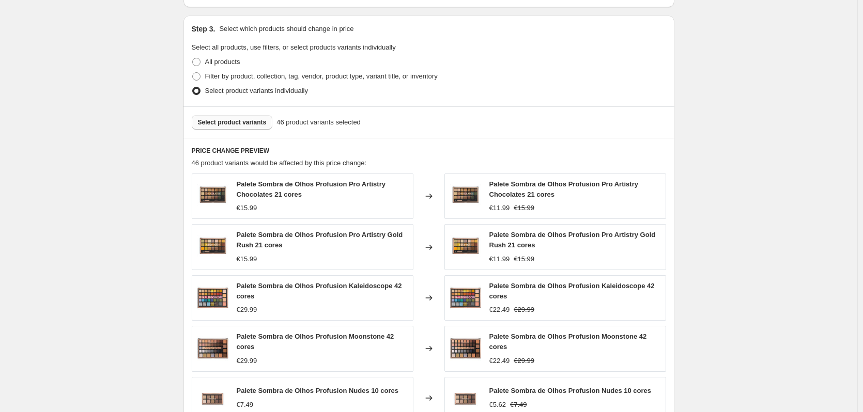
scroll to position [459, 0]
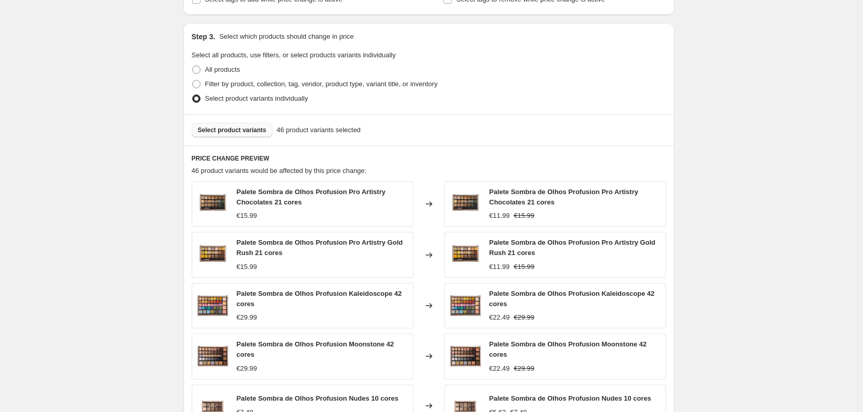
click at [234, 131] on span "Select product variants" at bounding box center [232, 130] width 69 height 8
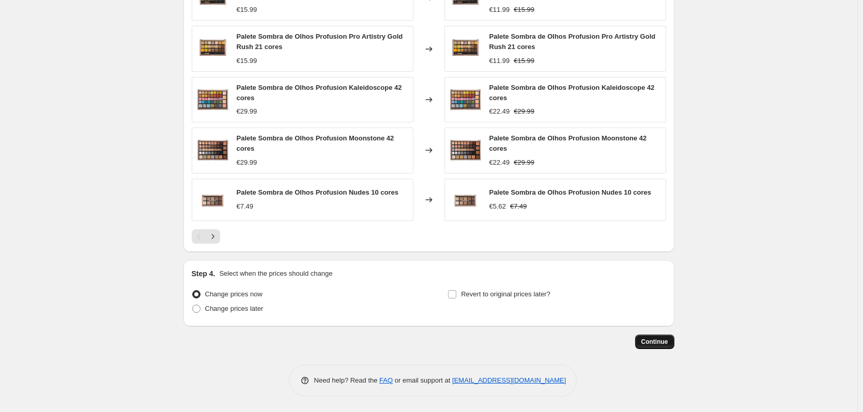
click at [652, 345] on span "Continue" at bounding box center [654, 342] width 27 height 8
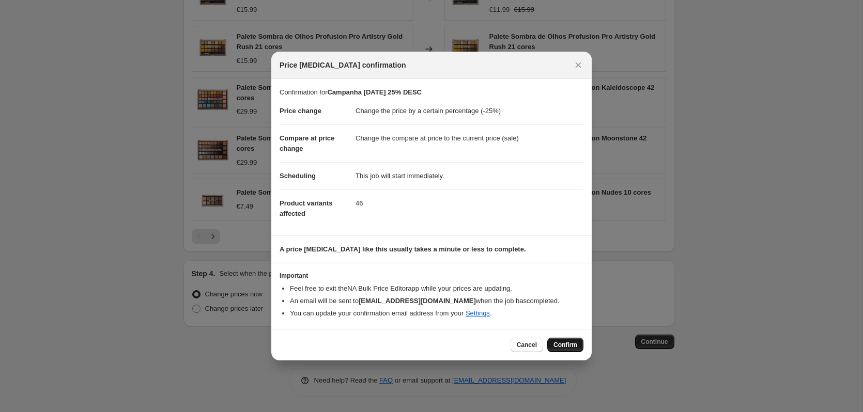
click at [568, 344] on span "Confirm" at bounding box center [565, 345] width 24 height 8
type input "Campanha [DATE] 25% DESC"
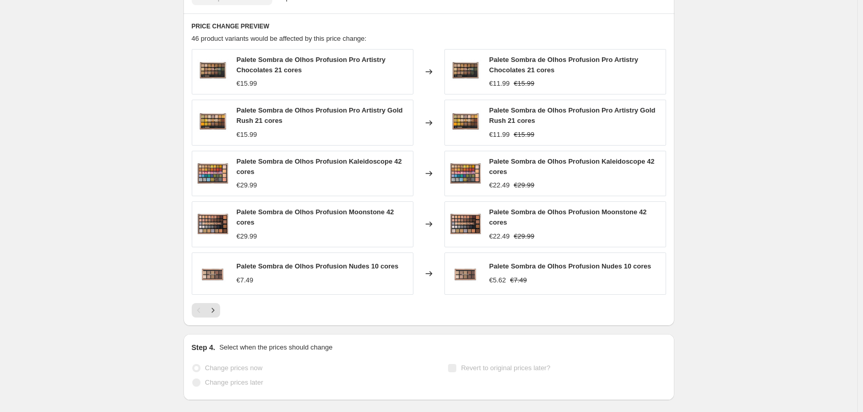
scroll to position [693, 0]
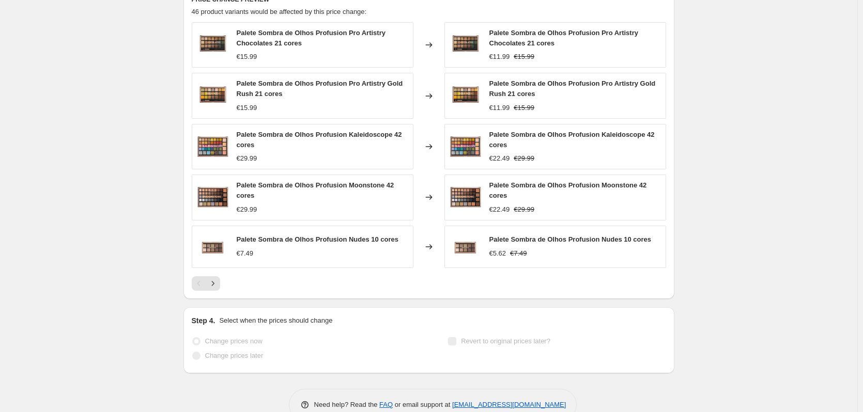
select select "percentage"
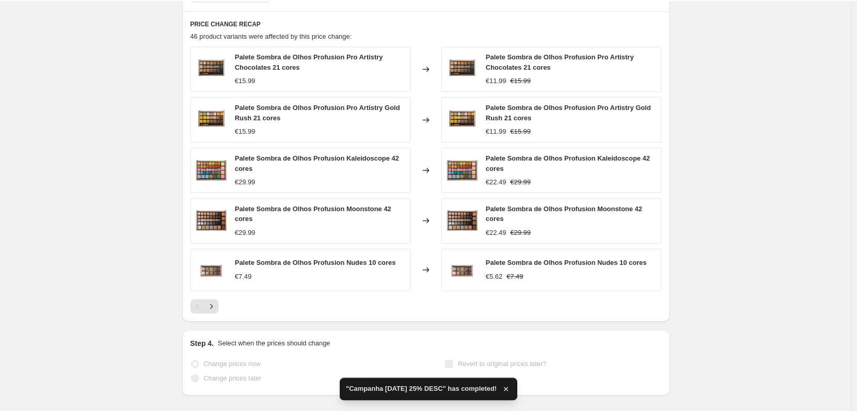
scroll to position [0, 0]
